Goal: Check status: Check status

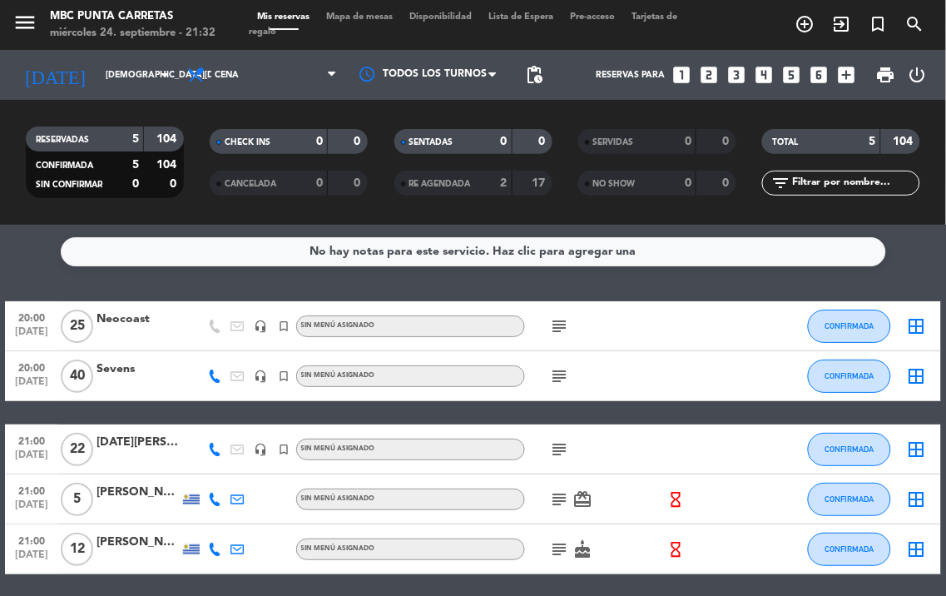
click at [562, 322] on icon "subject" at bounding box center [560, 326] width 20 height 20
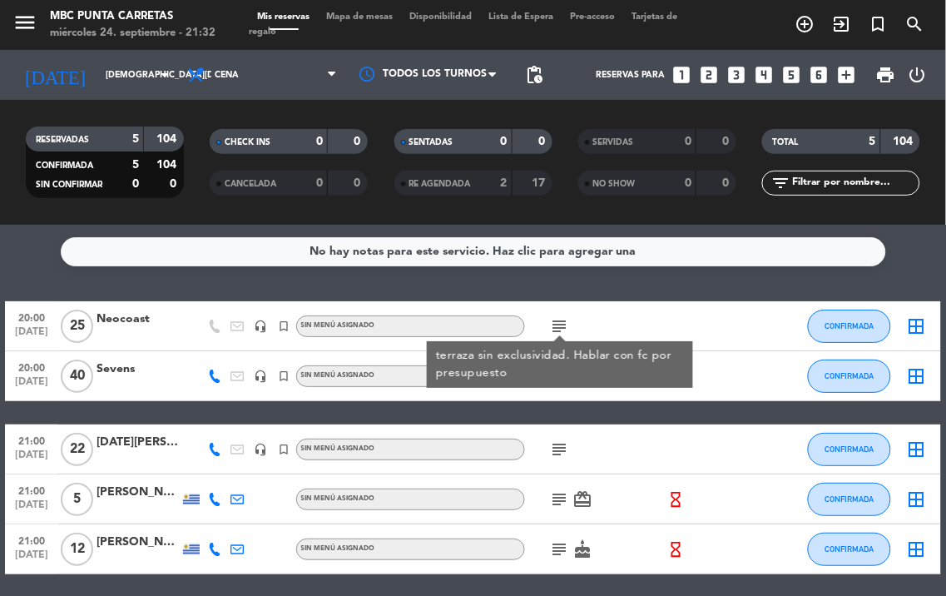
click at [744, 347] on div "20:00 [DATE] Neocoast headset_mic turned_in_not Sin menú asignado subject terra…" at bounding box center [473, 326] width 937 height 50
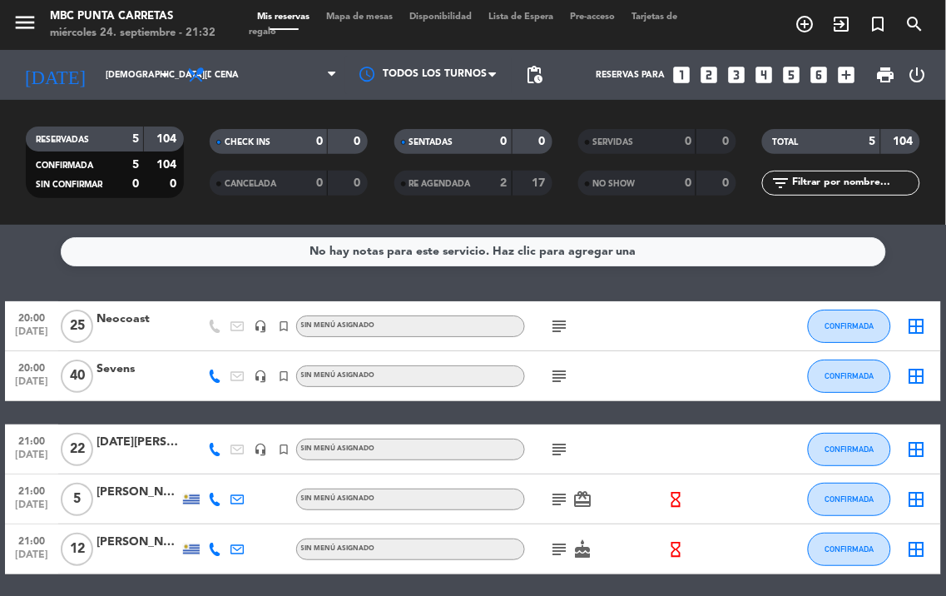
click at [551, 375] on icon "subject" at bounding box center [560, 376] width 20 height 20
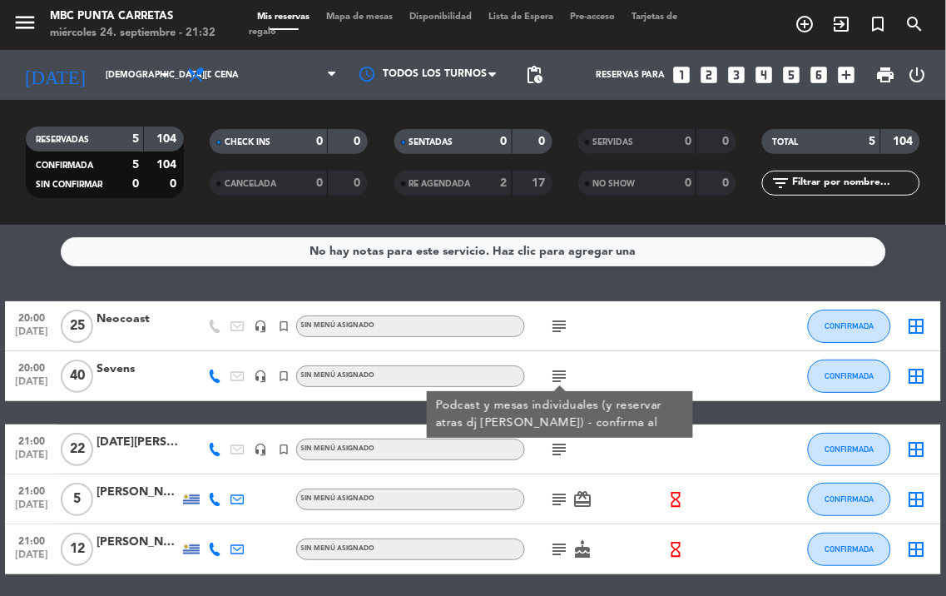
click at [666, 355] on div at bounding box center [687, 375] width 45 height 49
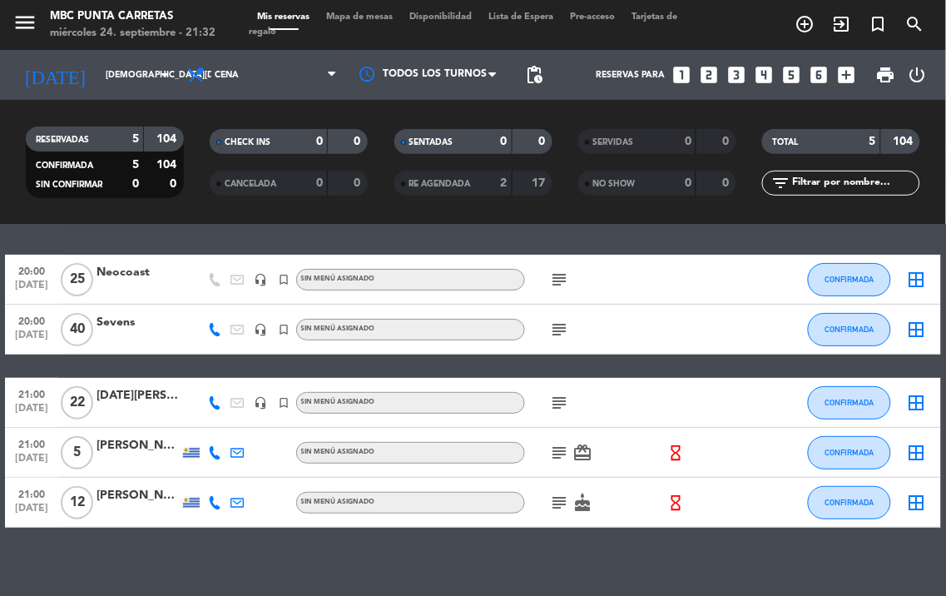
scroll to position [61, 0]
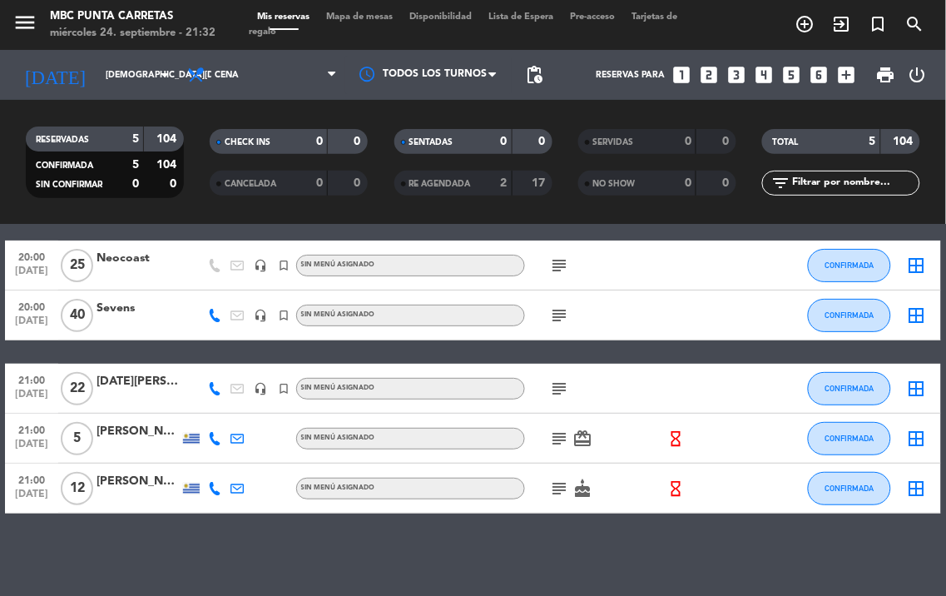
click at [558, 390] on icon "subject" at bounding box center [560, 389] width 20 height 20
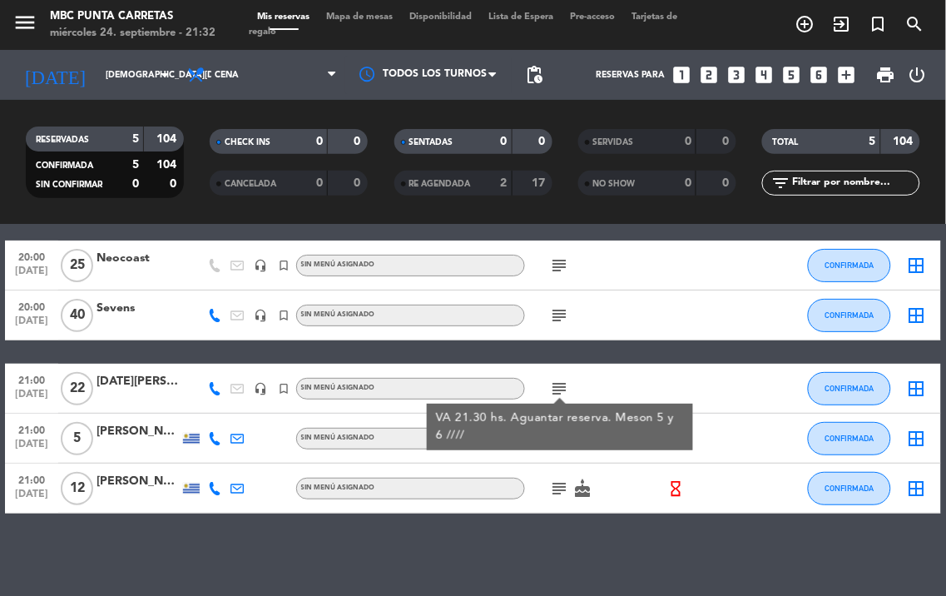
click at [646, 381] on div "subject VA 21.30 hs. Aguantar reserva. Meson 5 y 6 ////" at bounding box center [595, 388] width 140 height 49
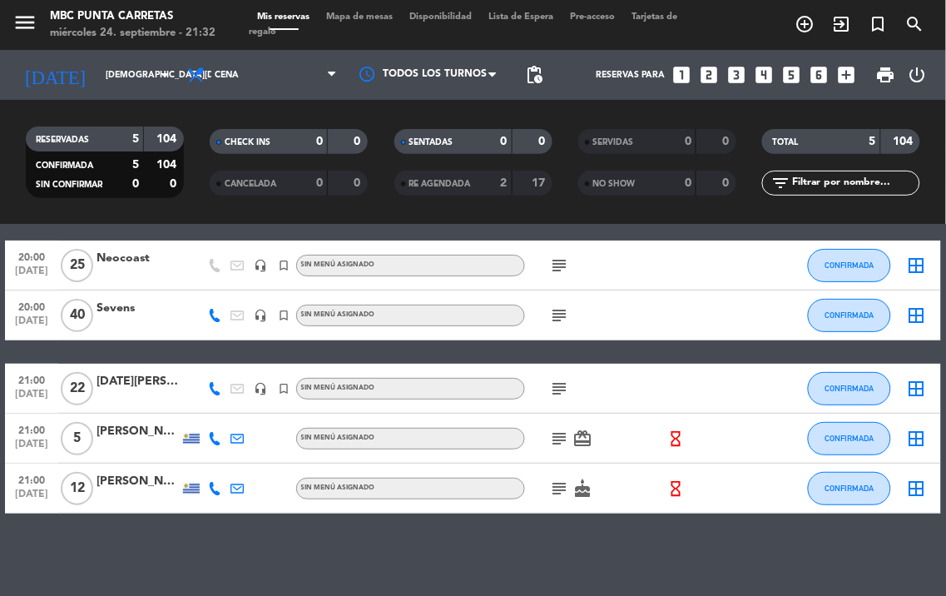
click at [559, 439] on icon "subject" at bounding box center [560, 439] width 20 height 20
click at [633, 411] on div "subject" at bounding box center [595, 388] width 140 height 49
click at [552, 489] on icon "subject" at bounding box center [560, 489] width 20 height 20
click at [677, 443] on icon "hourglass_empty" at bounding box center [676, 438] width 18 height 18
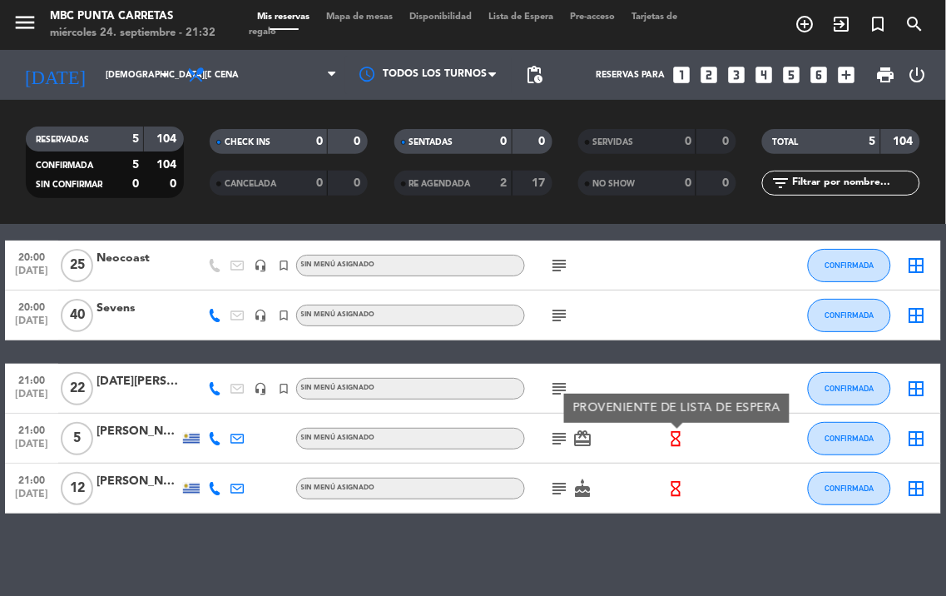
click at [651, 360] on div "20:00 [DATE] Neocoast headset_mic turned_in_not Sin menú asignado subject CONFI…" at bounding box center [473, 377] width 937 height 273
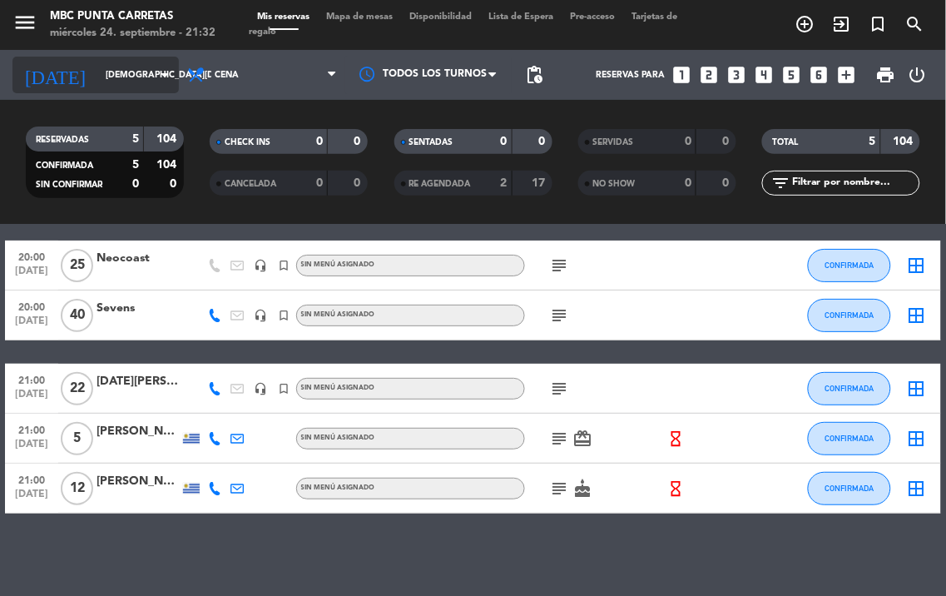
click at [97, 77] on input "[DEMOGRAPHIC_DATA][DATE]" at bounding box center [158, 75] width 122 height 27
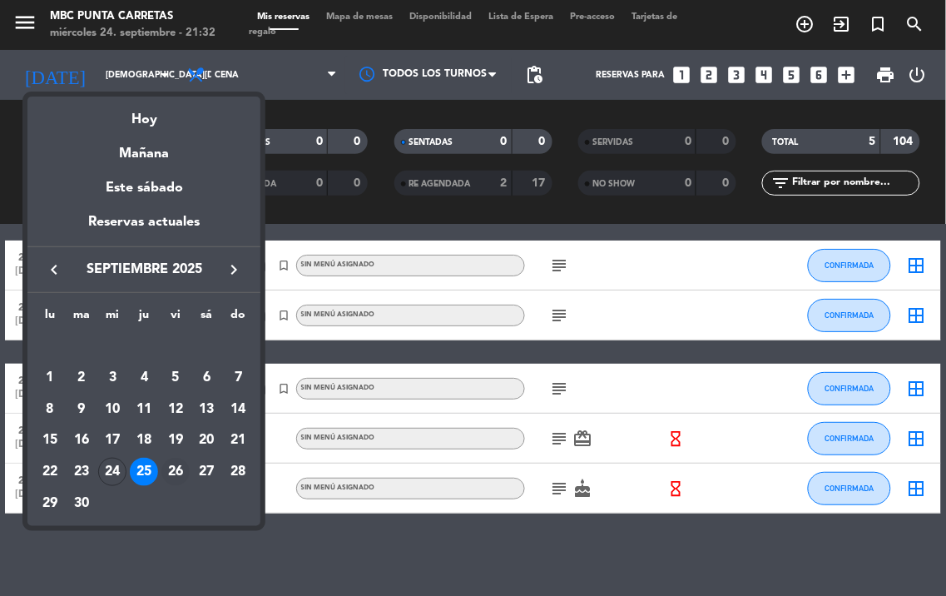
click at [175, 477] on div "26" at bounding box center [175, 472] width 28 height 28
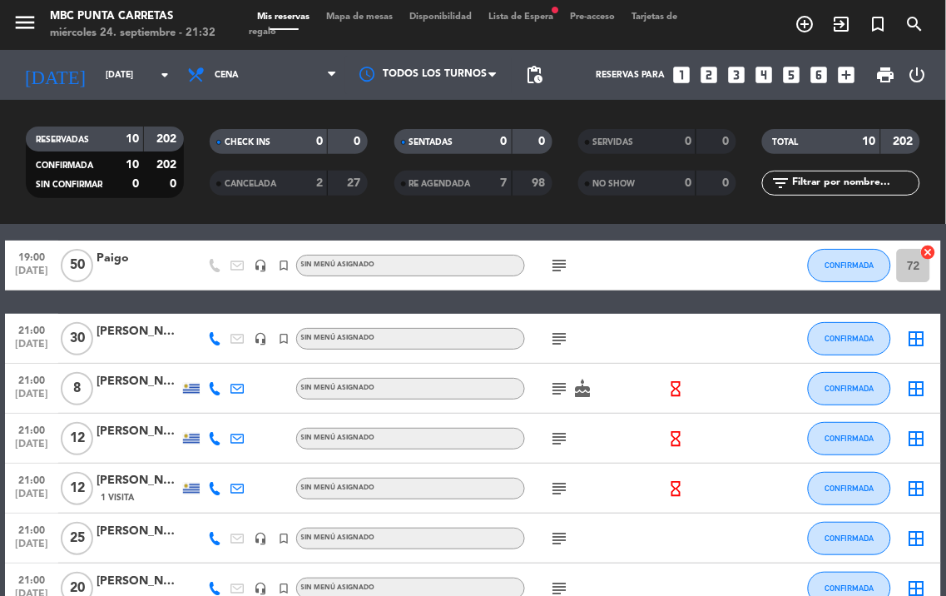
click at [567, 266] on icon "subject" at bounding box center [560, 266] width 20 height 20
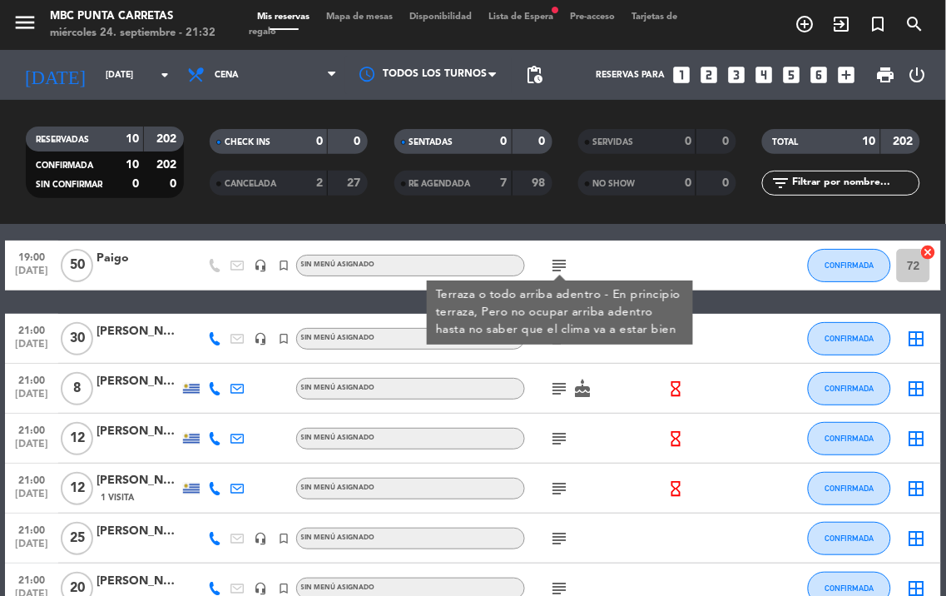
click at [629, 375] on div "subject cake" at bounding box center [595, 388] width 140 height 49
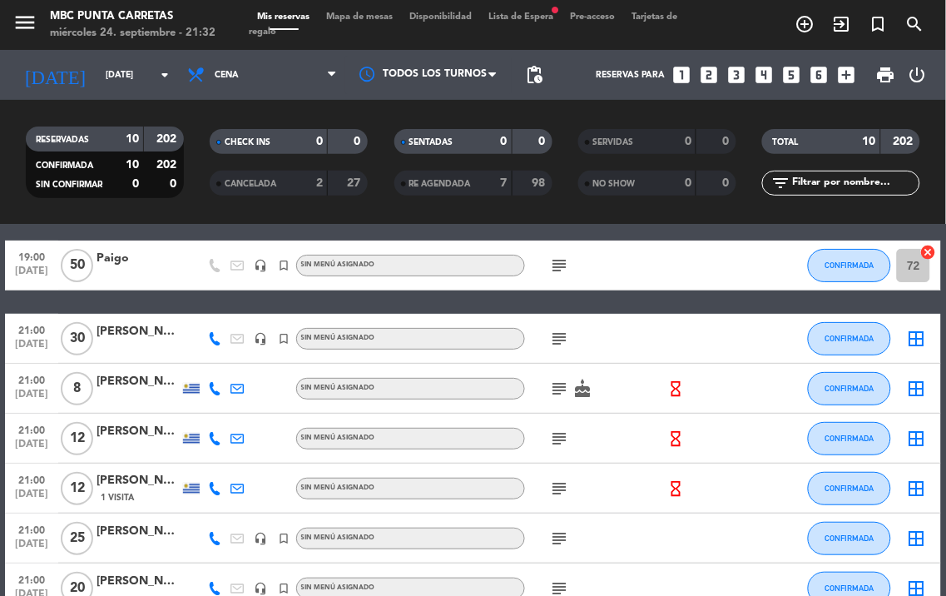
click at [560, 343] on icon "subject" at bounding box center [560, 339] width 20 height 20
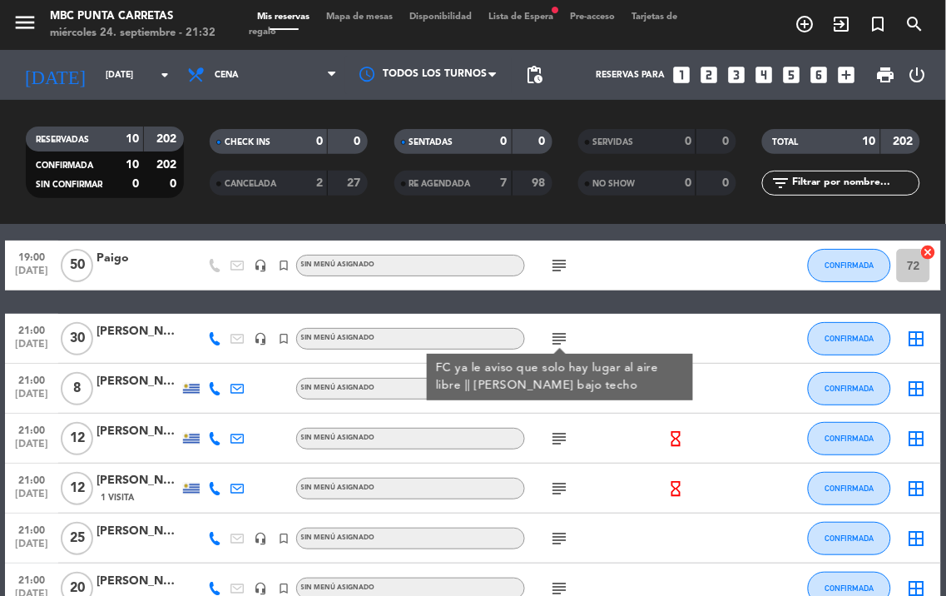
click at [747, 422] on div "21:00 [DATE] [PERSON_NAME] Sin menú asignado subject hourglass_empty CONFIRMADA…" at bounding box center [473, 439] width 937 height 50
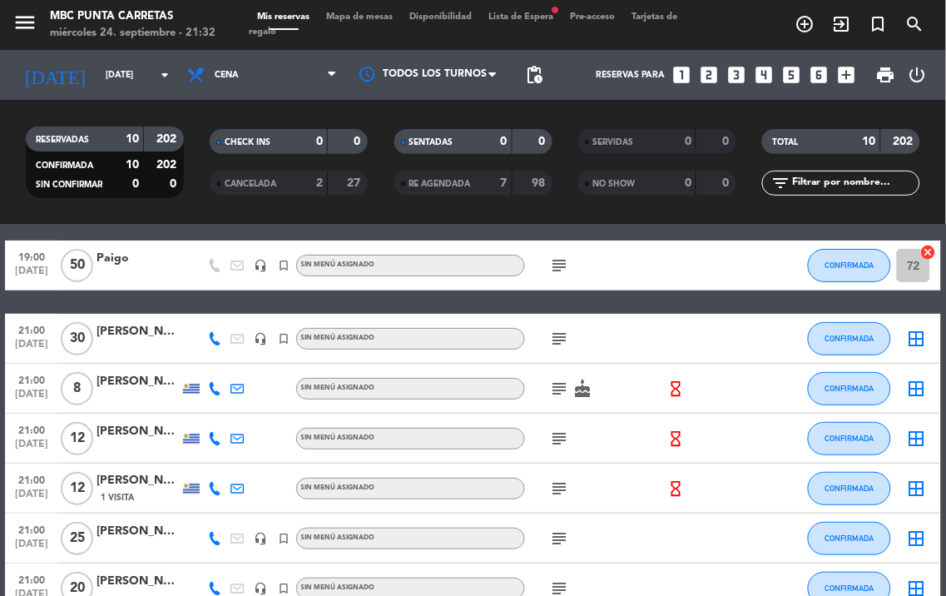
click at [552, 387] on icon "subject" at bounding box center [560, 389] width 20 height 20
click at [681, 356] on div at bounding box center [687, 338] width 45 height 49
click at [574, 439] on div "subject" at bounding box center [595, 438] width 140 height 49
click at [550, 439] on icon "subject" at bounding box center [560, 439] width 20 height 20
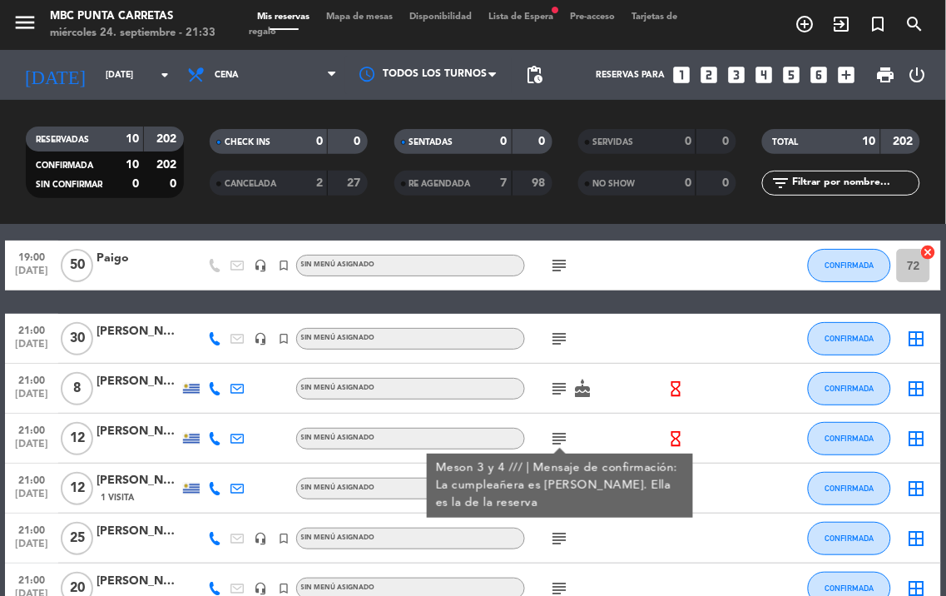
click at [613, 423] on div "subject Meson 3 y 4 /// | Mensaje de confirmación: La cumpleañera es [PERSON_NA…" at bounding box center [595, 438] width 140 height 49
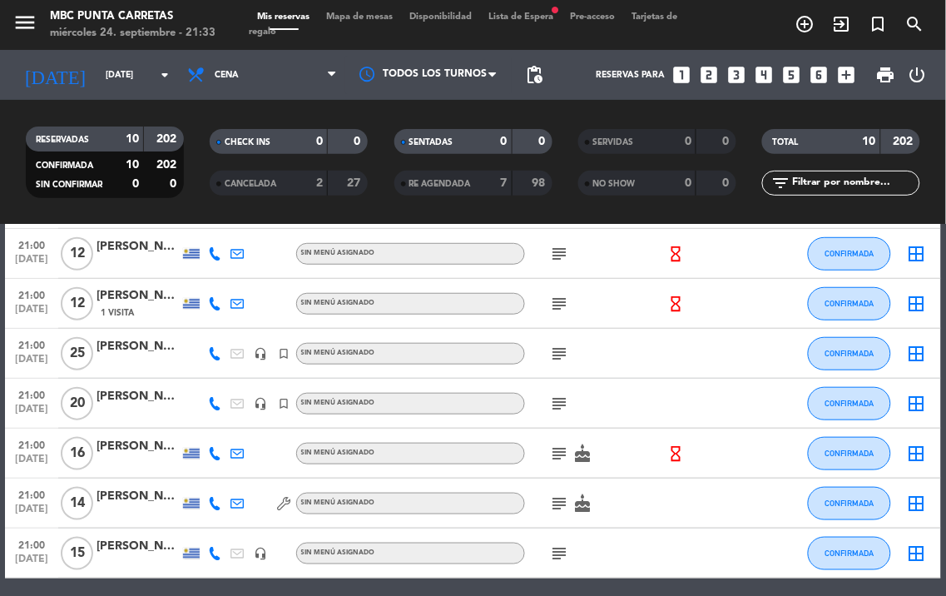
scroll to position [310, 0]
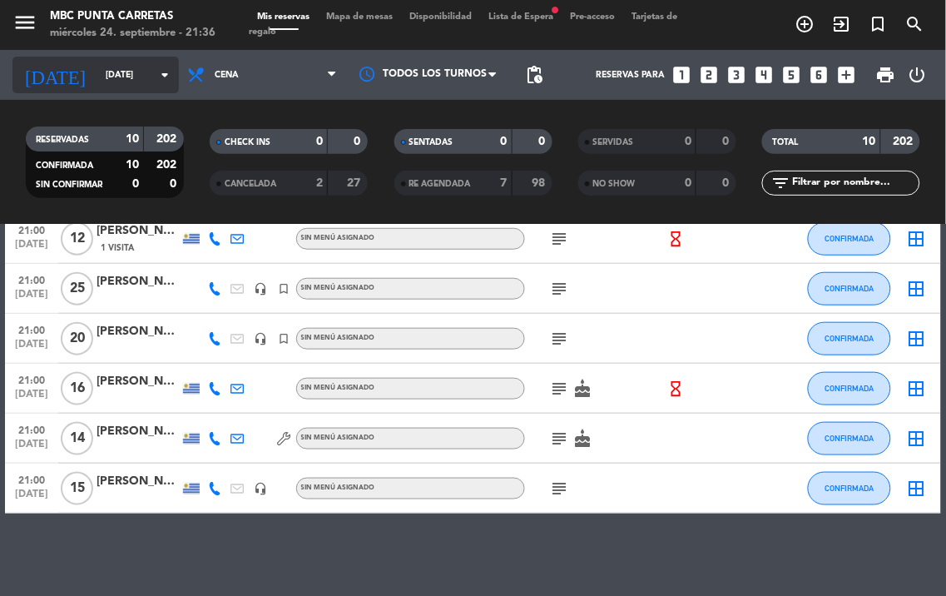
click at [97, 76] on input "[DATE]" at bounding box center [158, 75] width 122 height 27
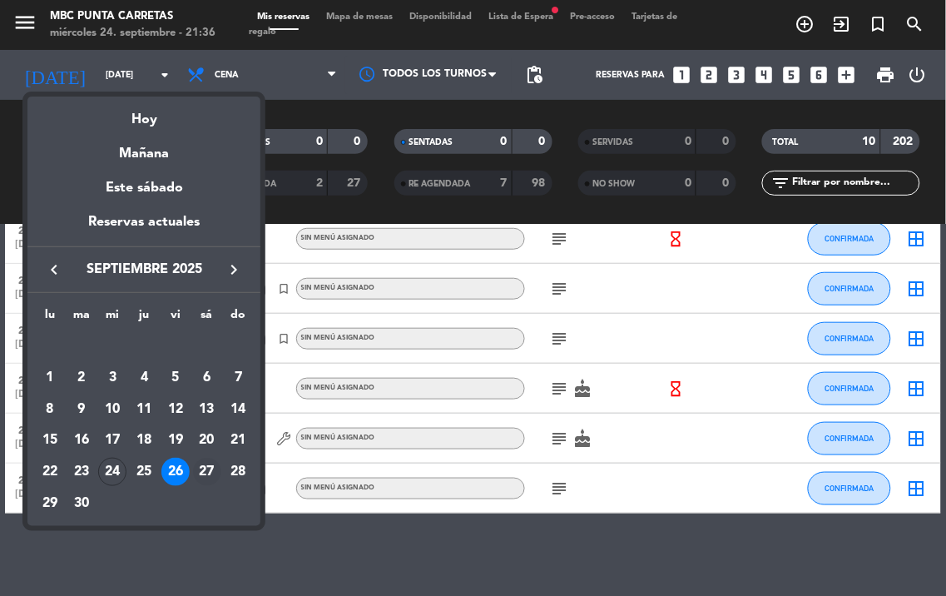
click at [198, 474] on div "27" at bounding box center [207, 472] width 28 height 28
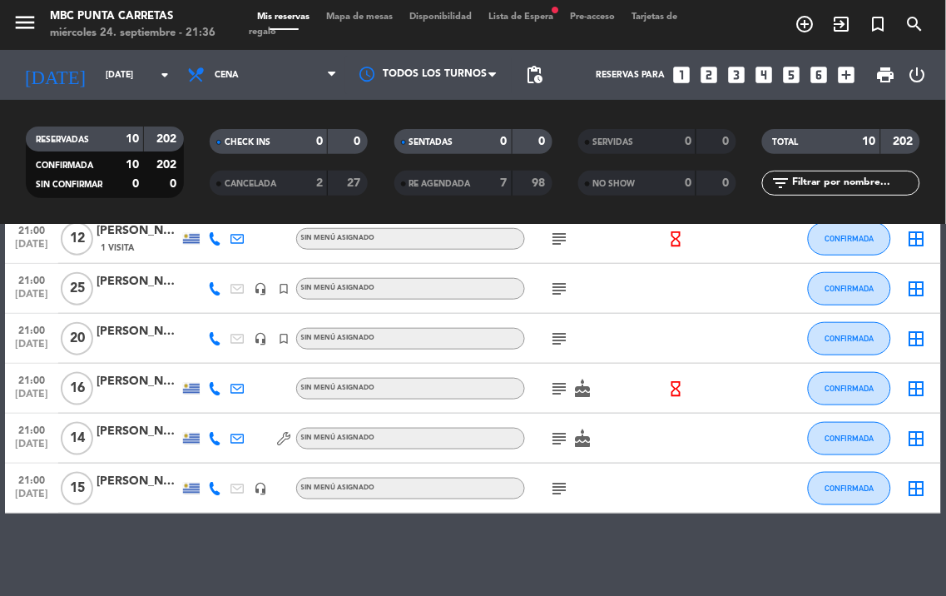
type input "[DATE]"
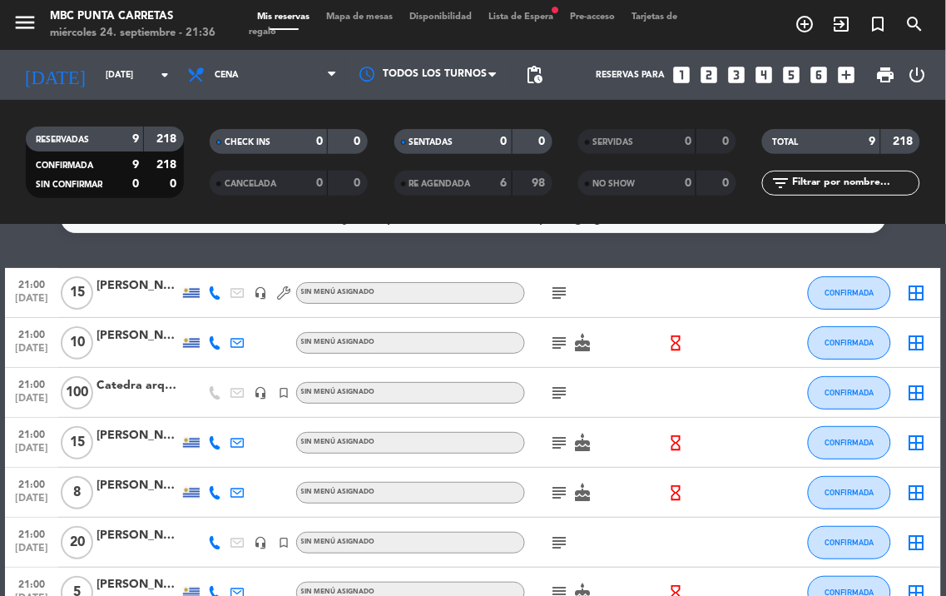
scroll to position [0, 0]
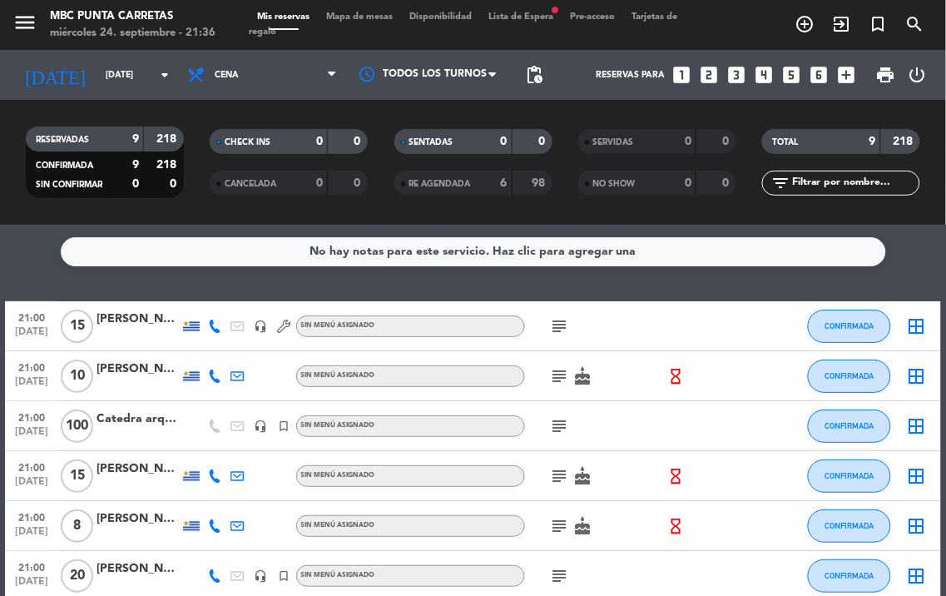
click at [554, 427] on icon "subject" at bounding box center [560, 426] width 20 height 20
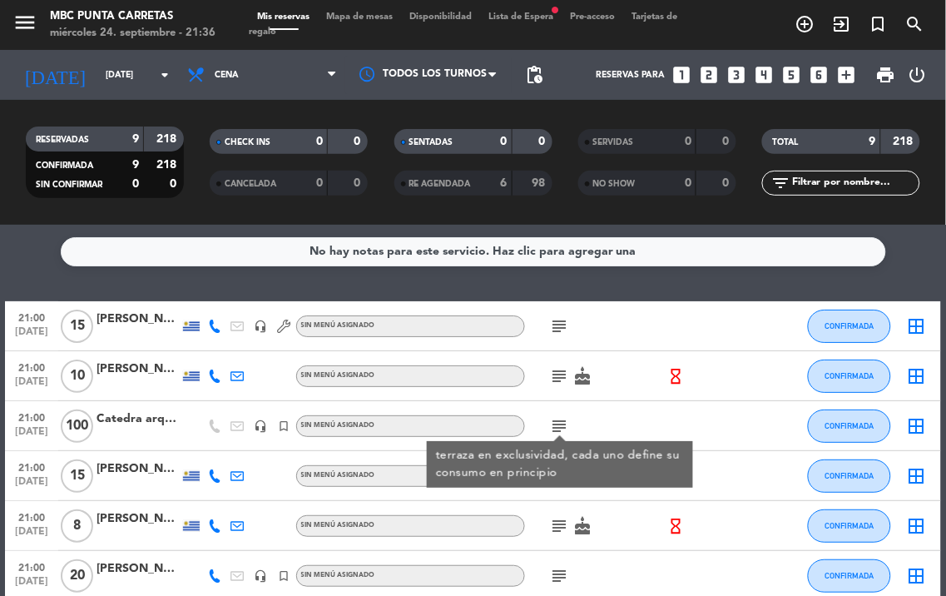
click at [638, 416] on div "subject terraza en exclusividad, cada uno define su consumo en principio" at bounding box center [595, 425] width 140 height 49
